Goal: Task Accomplishment & Management: Manage account settings

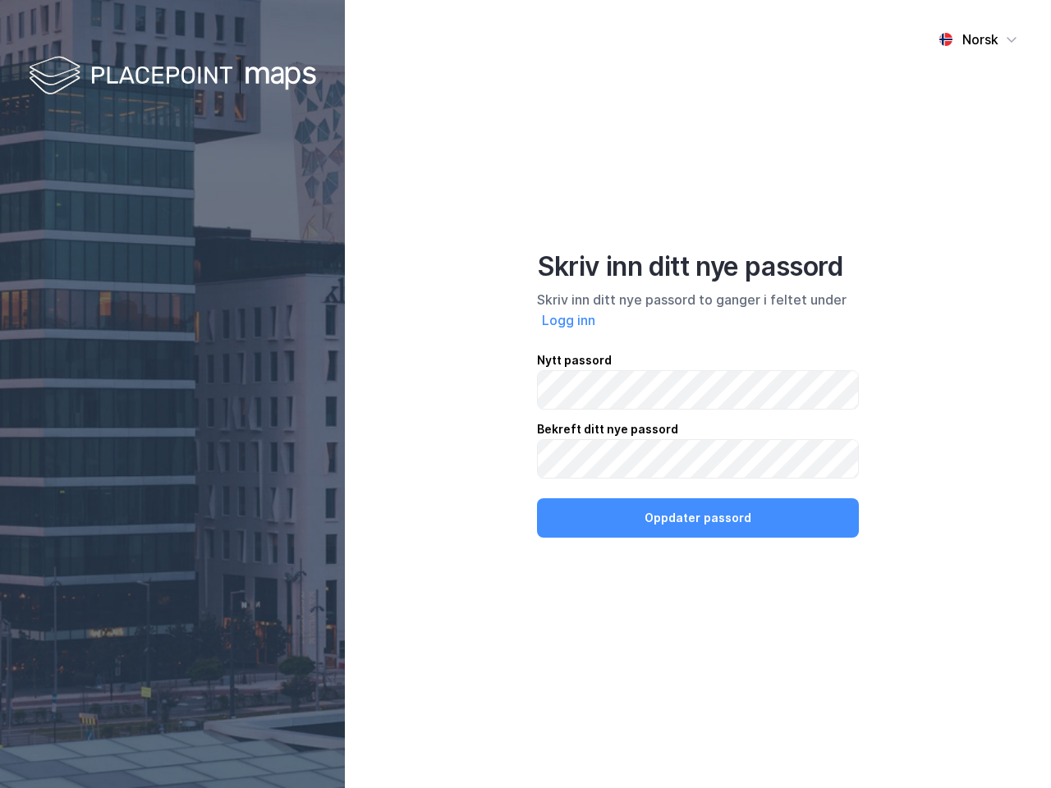
click at [525, 394] on div "Norsk Skriv inn ditt nye passord Skriv inn ditt nye passord to ganger i feltet …" at bounding box center [698, 394] width 706 height 788
click at [172, 76] on img at bounding box center [172, 77] width 287 height 48
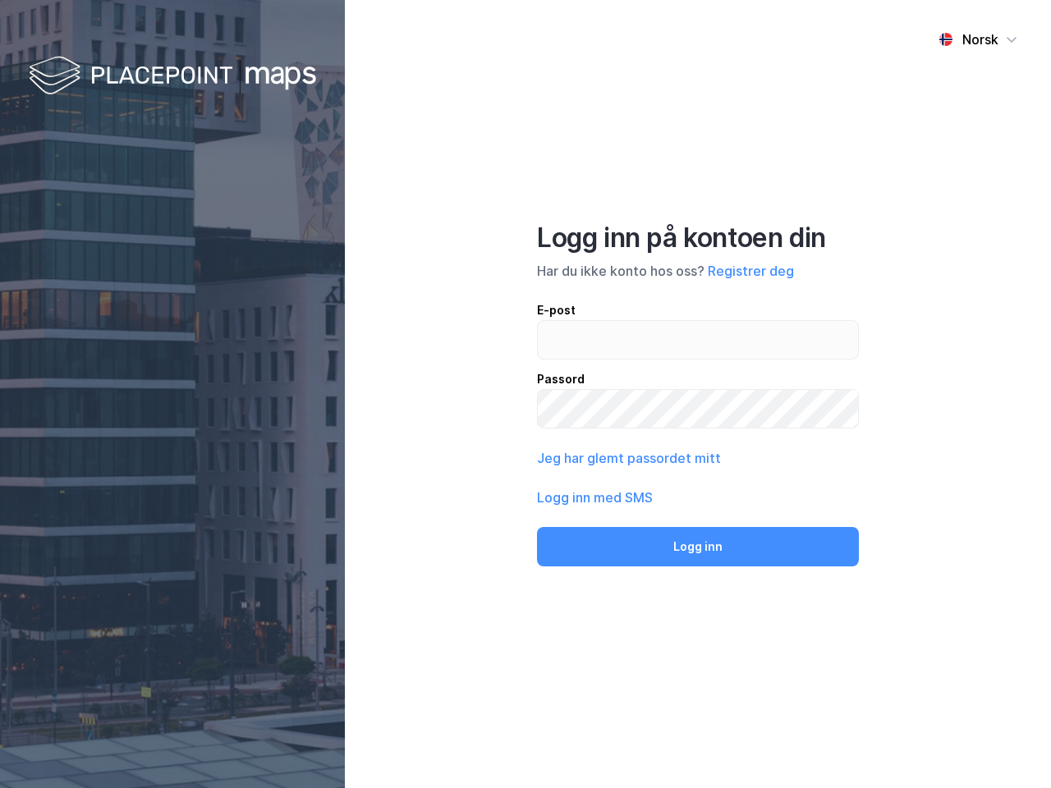
click at [978, 39] on div "Norsk" at bounding box center [980, 40] width 36 height 20
click at [569, 320] on label at bounding box center [698, 339] width 322 height 39
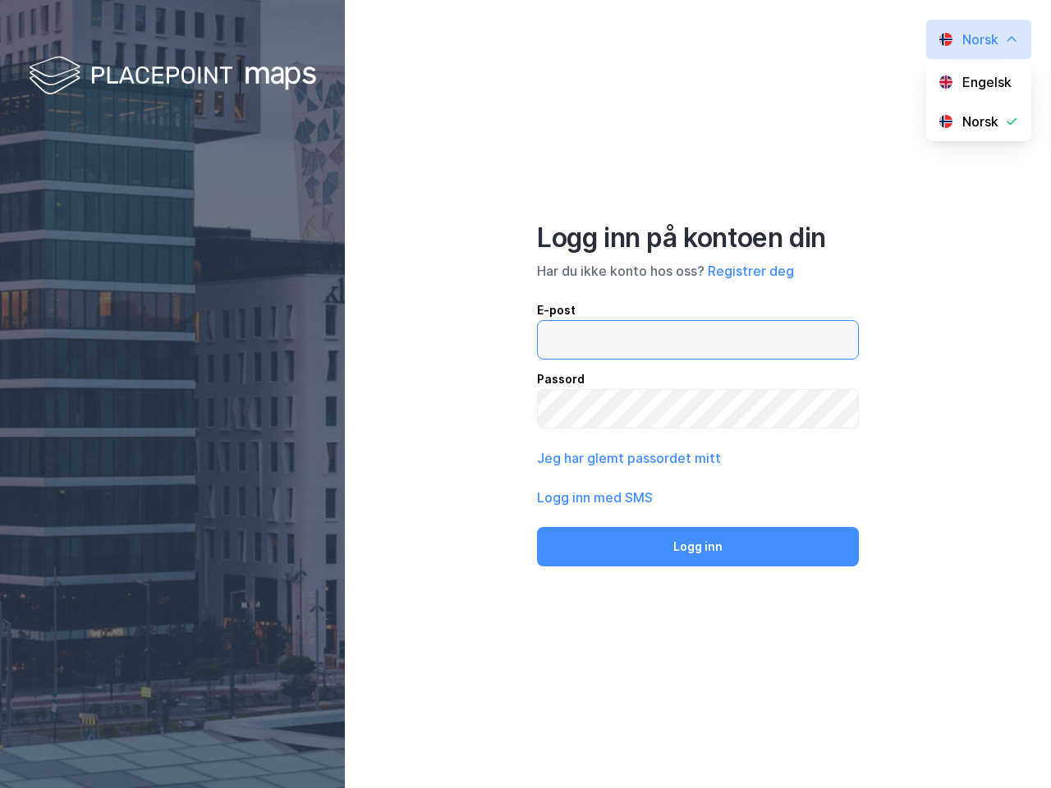
click at [569, 321] on input "email" at bounding box center [698, 340] width 320 height 38
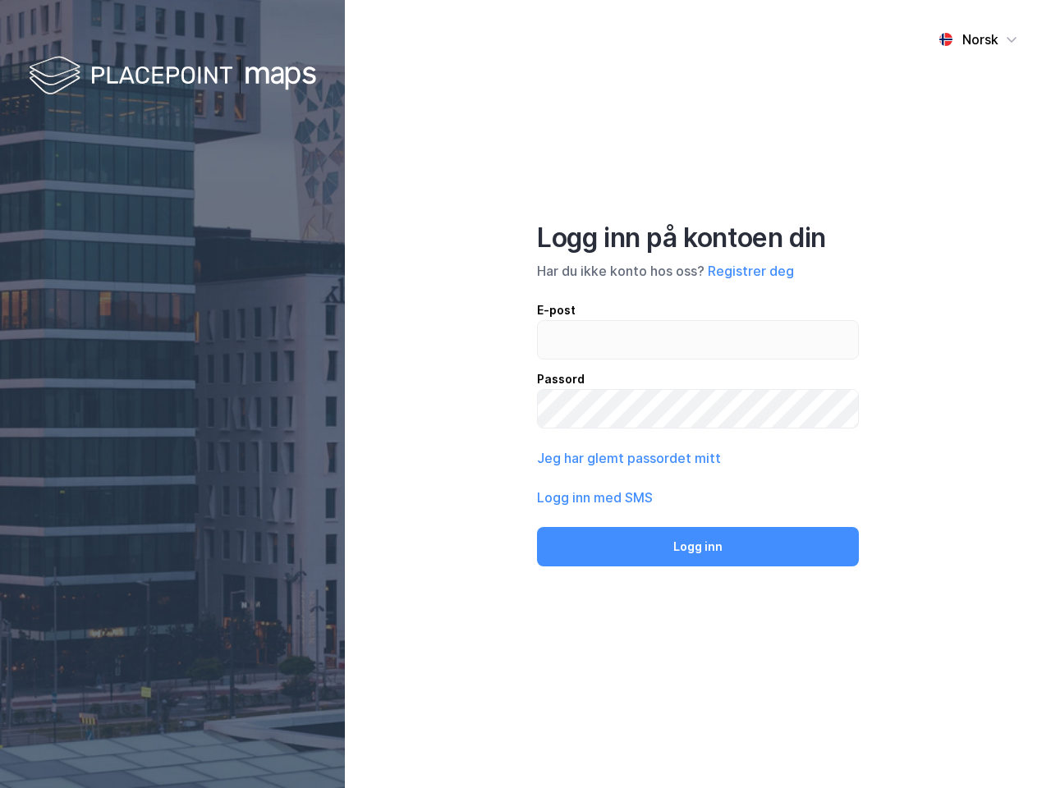
click at [698, 518] on div "Logg inn på kontoen din Har du ikke konto hos oss? Registrer deg E-post Passord…" at bounding box center [698, 394] width 322 height 345
